Goal: Find specific page/section: Find specific page/section

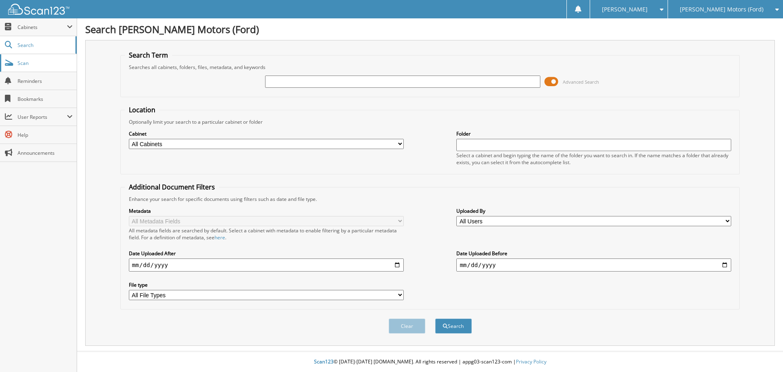
click at [28, 65] on span "Scan" at bounding box center [45, 63] width 55 height 7
click at [16, 64] on link "Scan" at bounding box center [38, 63] width 77 height 18
